Goal: Book appointment/travel/reservation

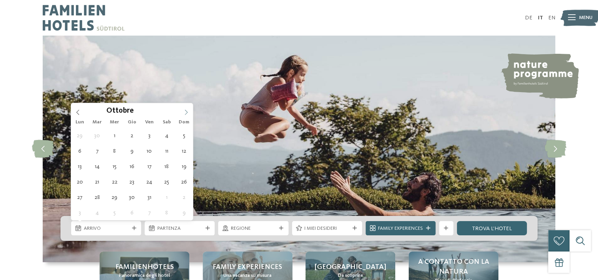
click at [184, 111] on icon at bounding box center [186, 112] width 6 height 6
type input "****"
click at [184, 111] on icon at bounding box center [186, 112] width 6 height 6
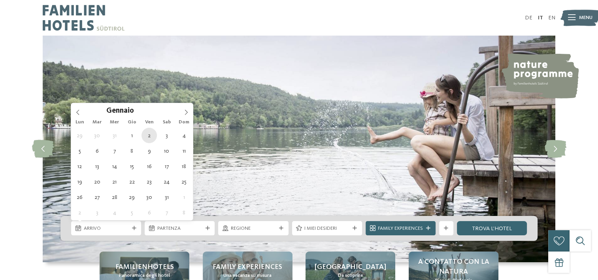
type div "[DATE]"
type input "****"
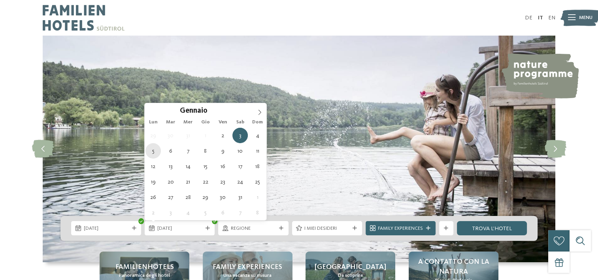
type div "[DATE]"
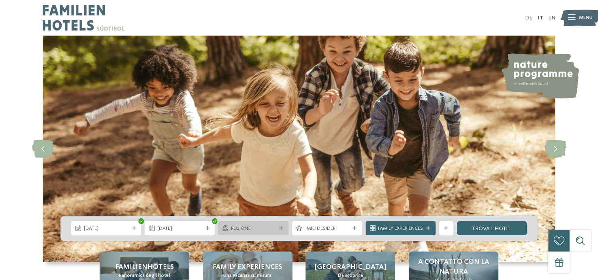
click at [243, 226] on span "Regione" at bounding box center [253, 228] width 45 height 7
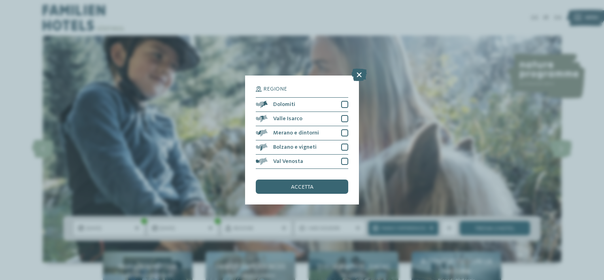
click at [281, 92] on section "Regione Dolomiti [GEOGRAPHIC_DATA]" at bounding box center [302, 127] width 92 height 83
click at [281, 91] on span "Regione" at bounding box center [275, 89] width 24 height 6
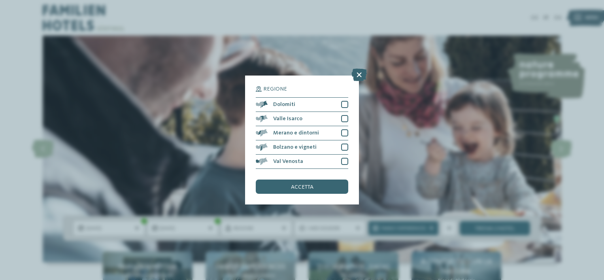
drag, startPoint x: 281, startPoint y: 91, endPoint x: 359, endPoint y: 77, distance: 78.2
click at [359, 77] on icon at bounding box center [358, 74] width 15 height 13
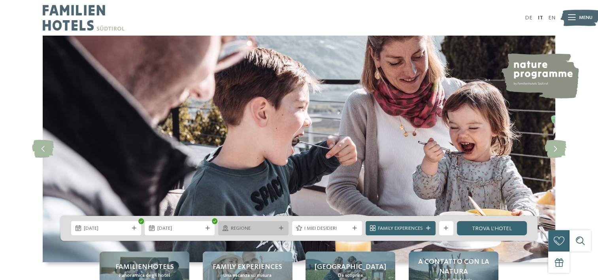
click at [248, 230] on span "Regione" at bounding box center [253, 228] width 45 height 7
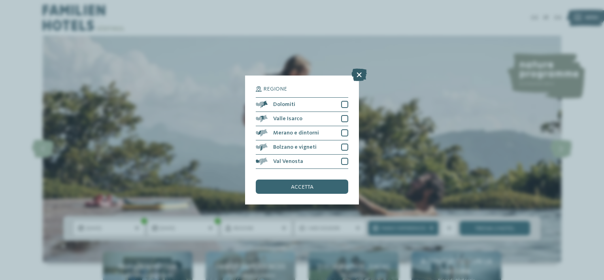
click at [358, 76] on icon at bounding box center [358, 74] width 15 height 13
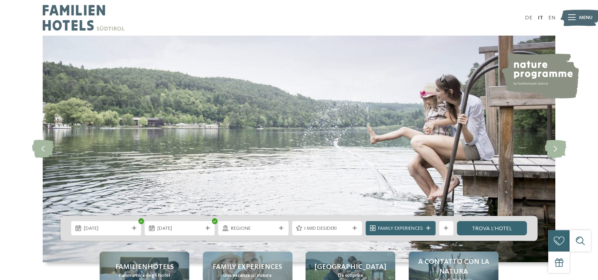
click at [575, 16] on icon at bounding box center [572, 18] width 8 height 6
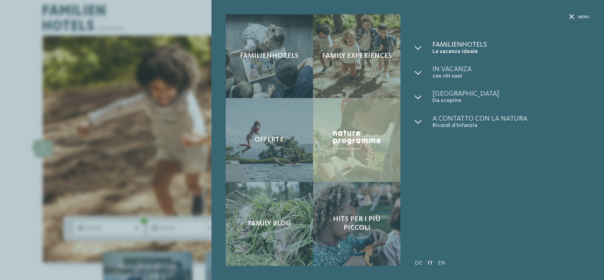
click at [484, 42] on span "Familienhotels" at bounding box center [510, 44] width 157 height 7
click at [459, 42] on span "Familienhotels" at bounding box center [510, 44] width 157 height 7
